Goal: Information Seeking & Learning: Learn about a topic

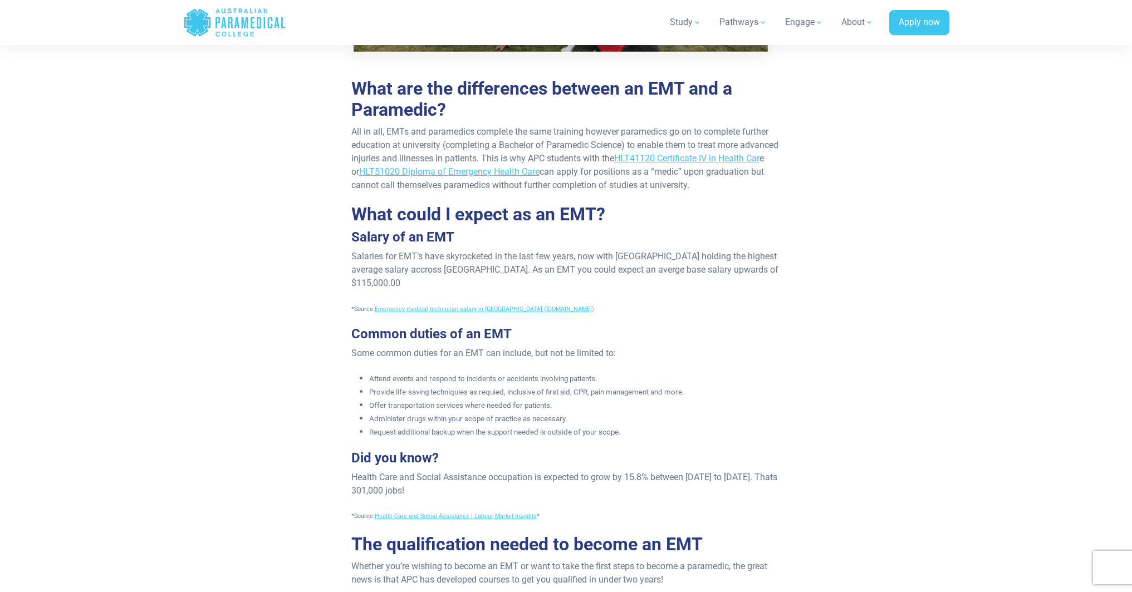
drag, startPoint x: 558, startPoint y: 248, endPoint x: 597, endPoint y: 236, distance: 40.2
click at [597, 236] on div "Published on [DATE]. A career as an EMT is certainly an exciting one with no da…" at bounding box center [566, 261] width 443 height 1354
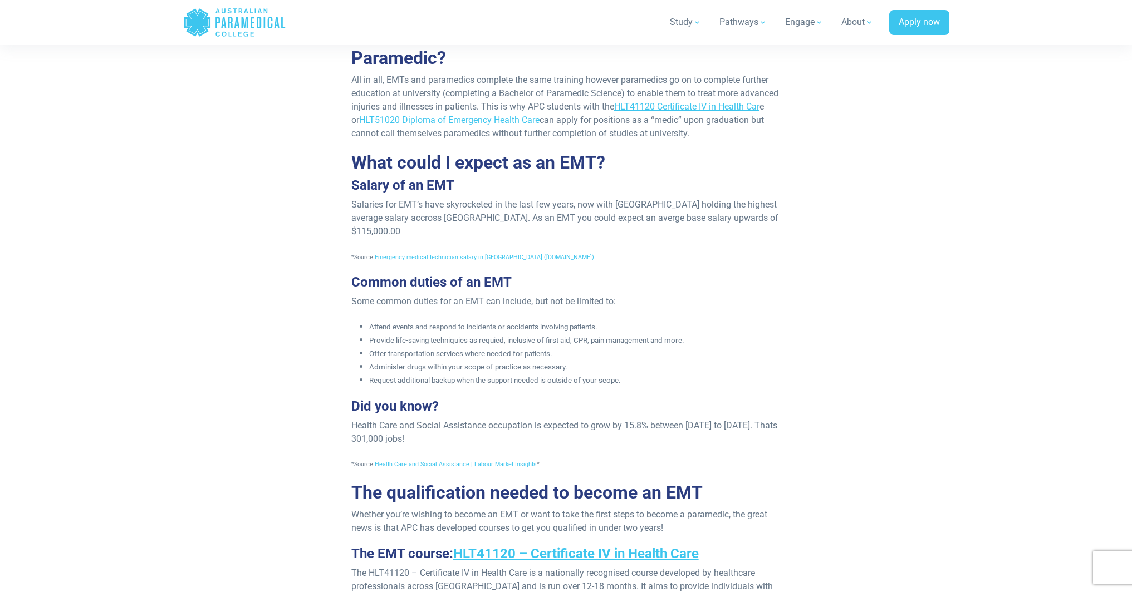
scroll to position [862, 0]
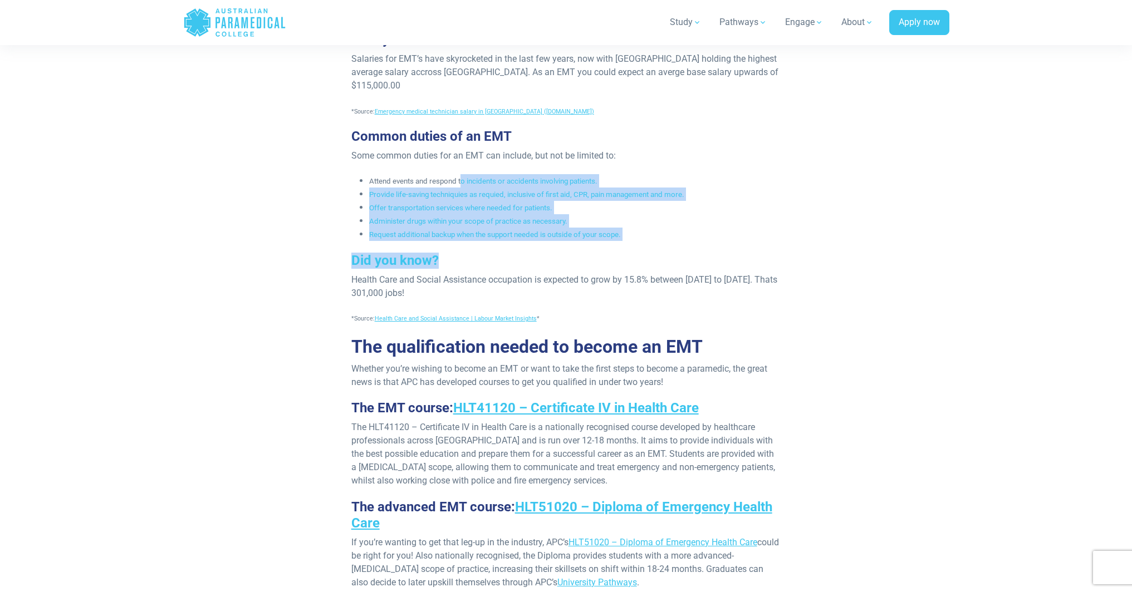
drag, startPoint x: 462, startPoint y: 183, endPoint x: 659, endPoint y: 256, distance: 210.7
click at [659, 256] on div "Published on 11 August, 2023. A career as an EMT is certainly an exciting one w…" at bounding box center [566, 63] width 443 height 1354
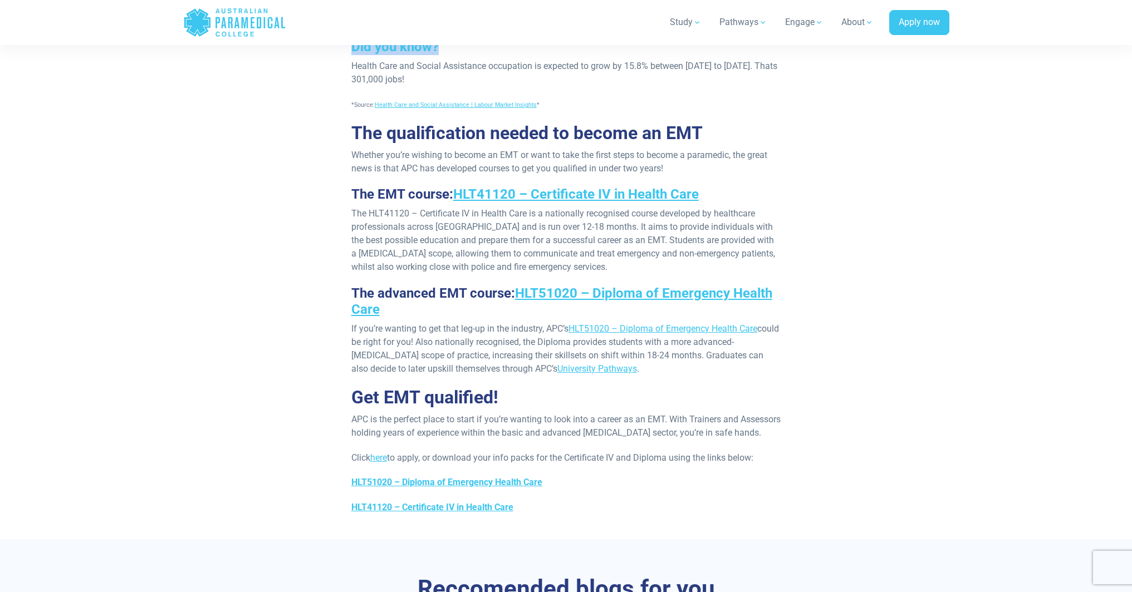
scroll to position [1128, 0]
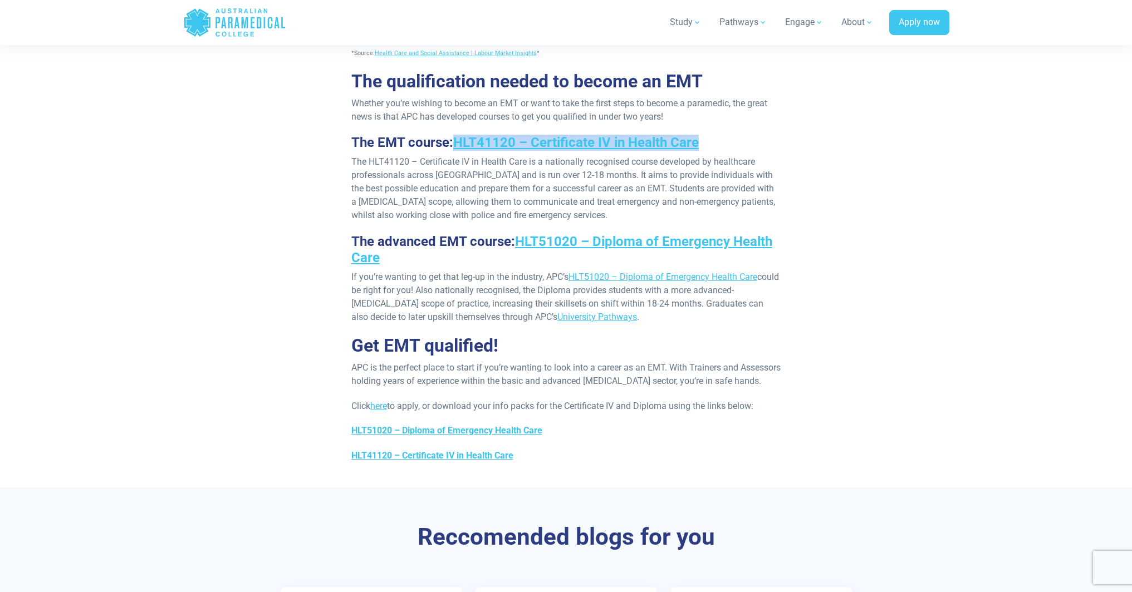
drag, startPoint x: 713, startPoint y: 139, endPoint x: 456, endPoint y: 149, distance: 257.4
click at [456, 149] on h3 "The EMT course: HLT41120 – Certificate IV in Health Care" at bounding box center [566, 143] width 430 height 16
copy link "HLT41120 – Certificate IV in Health Care"
